Goal: Transaction & Acquisition: Book appointment/travel/reservation

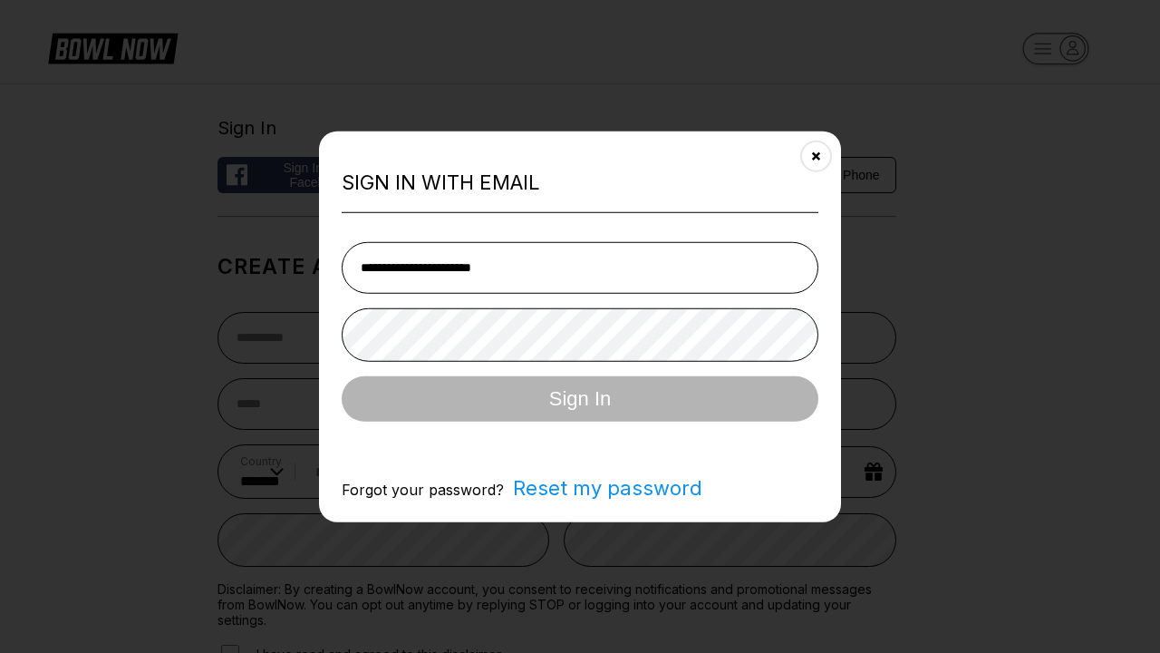
select select "**"
type input "**********"
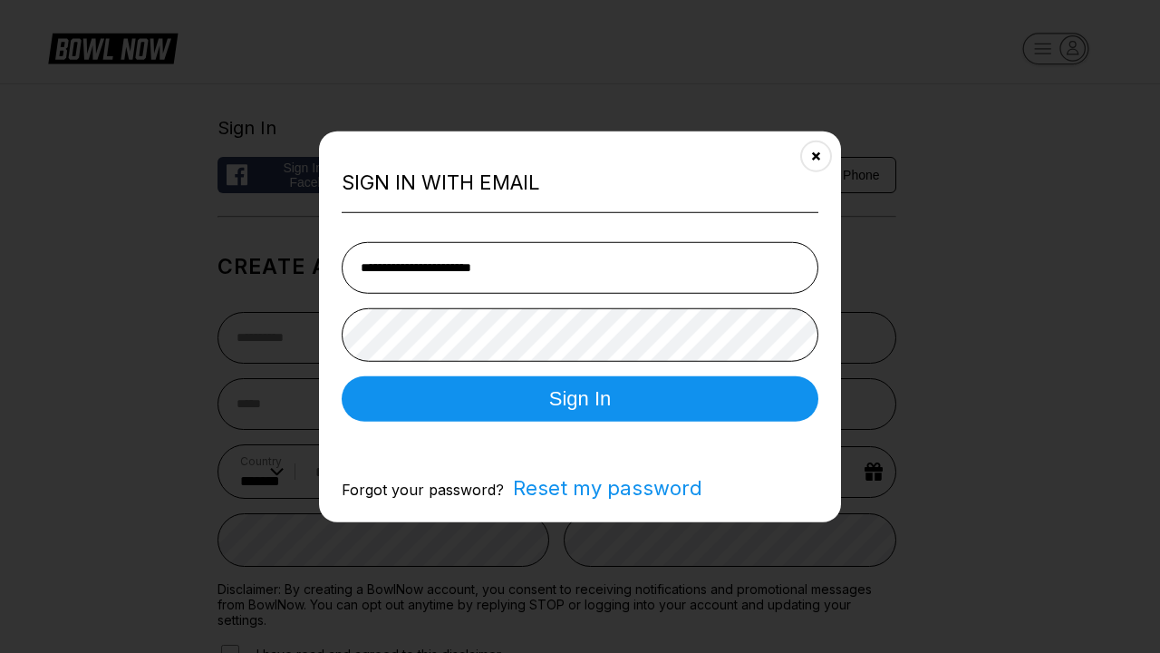
click at [580, 400] on button "Sign In" at bounding box center [580, 397] width 477 height 45
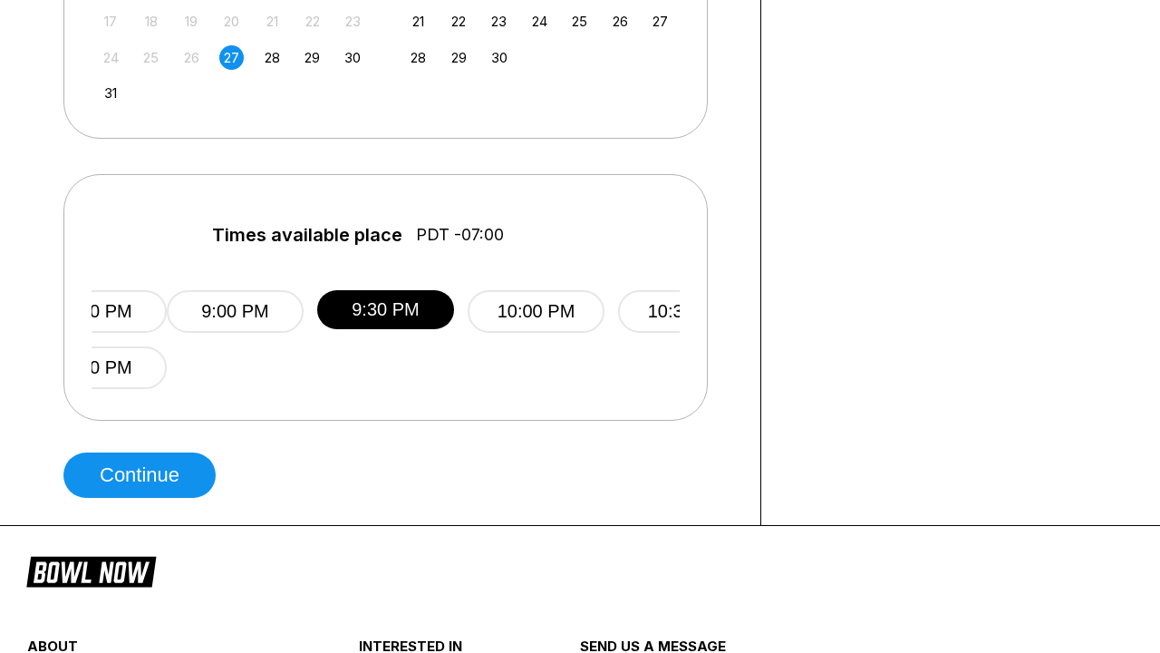
click at [144, 475] on button "Continue" at bounding box center [139, 474] width 152 height 45
